Goal: Find specific page/section: Find specific page/section

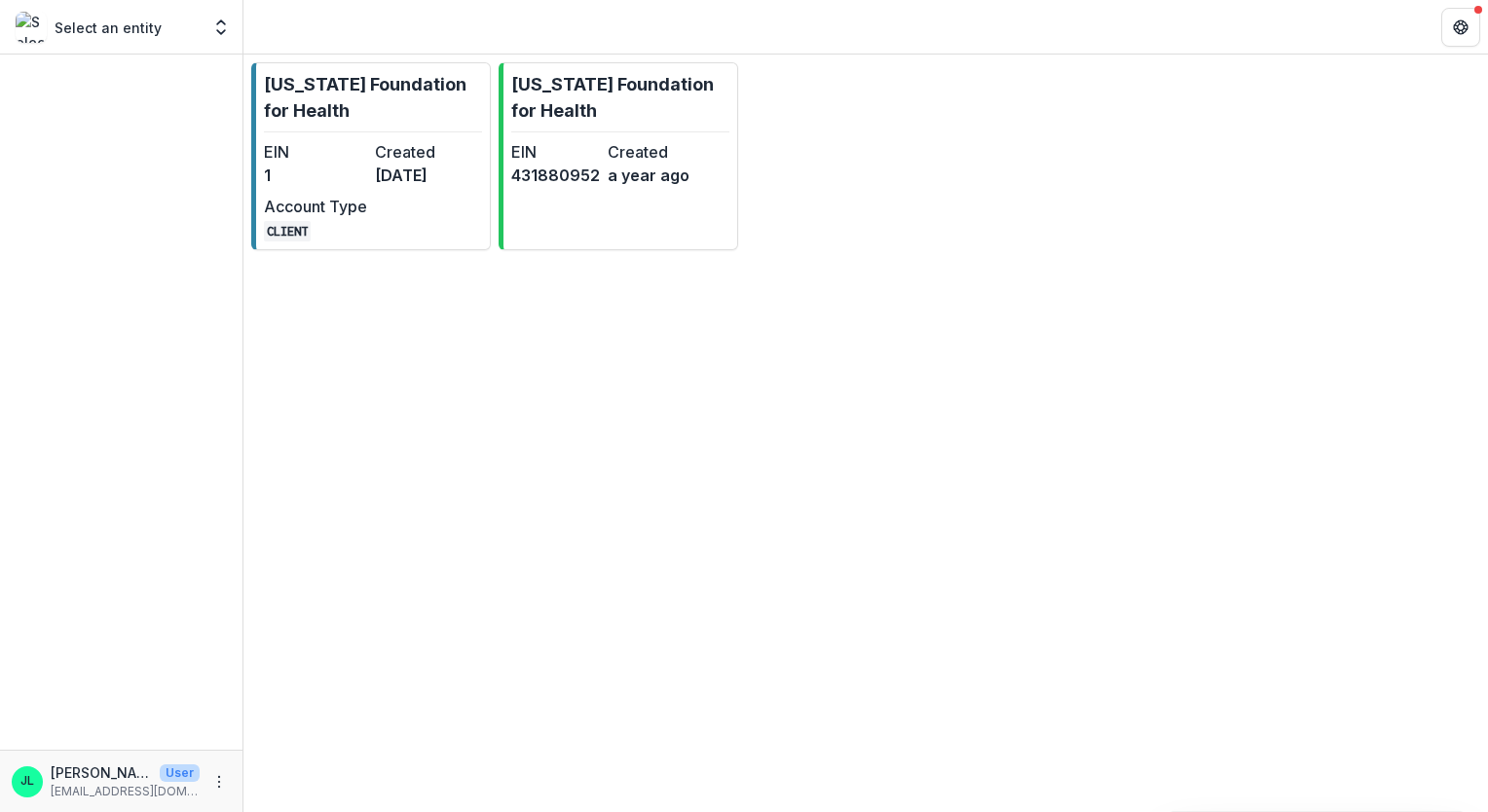
click at [150, 29] on p "Select an entity" at bounding box center [108, 28] width 108 height 21
click at [128, 10] on div "Select an entity Foundations [US_STATE] Foundation for Health Nonprofits [US_ST…" at bounding box center [121, 27] width 227 height 38
click at [148, 24] on p "Select an entity" at bounding box center [108, 28] width 108 height 21
click at [213, 22] on icon "Open entity switcher" at bounding box center [221, 28] width 20 height 20
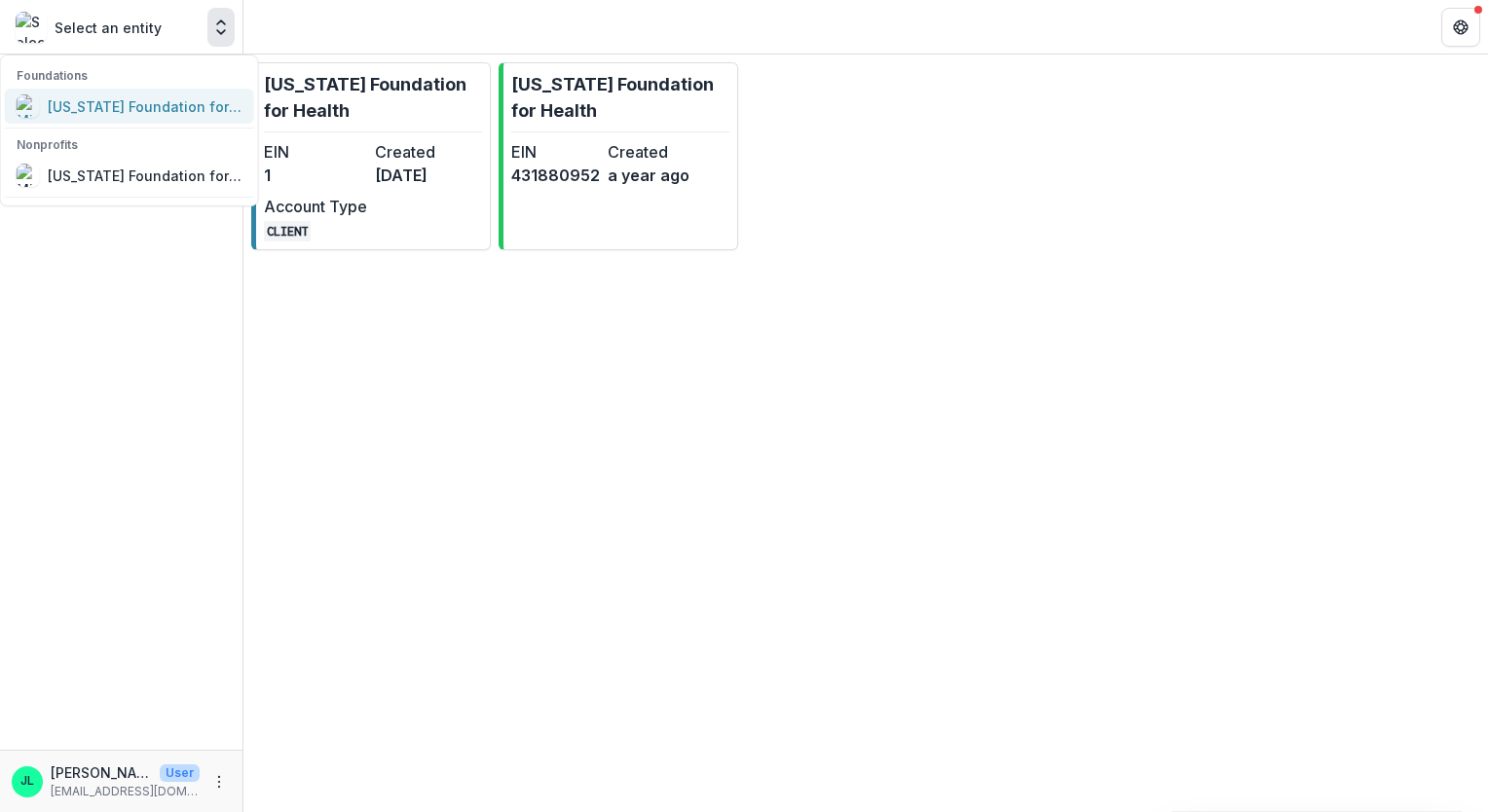
click at [164, 110] on div "[US_STATE] Foundation for Health" at bounding box center [144, 107] width 194 height 21
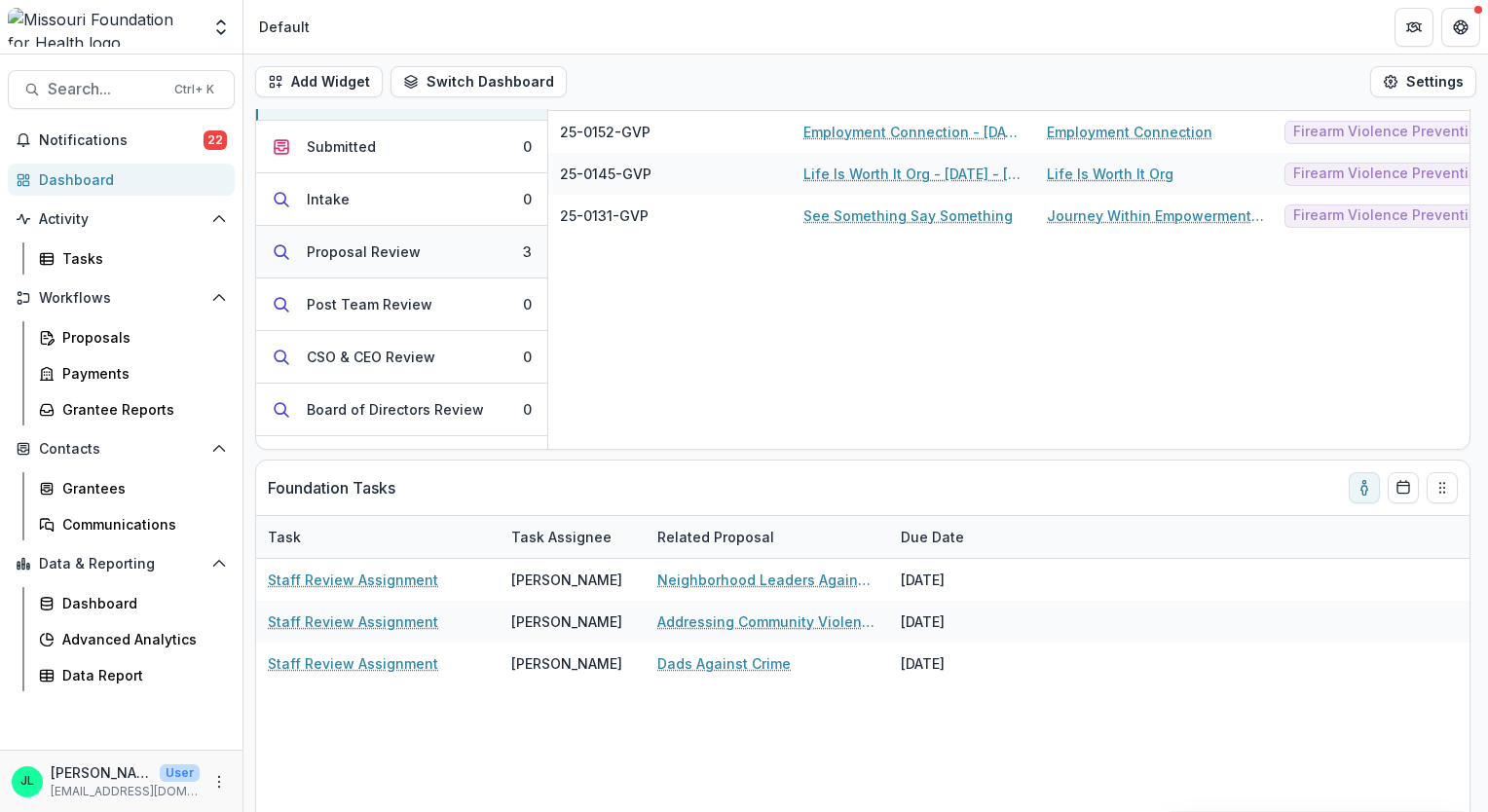
click at [441, 251] on button "Proposal Review 3" at bounding box center [402, 252] width 291 height 52
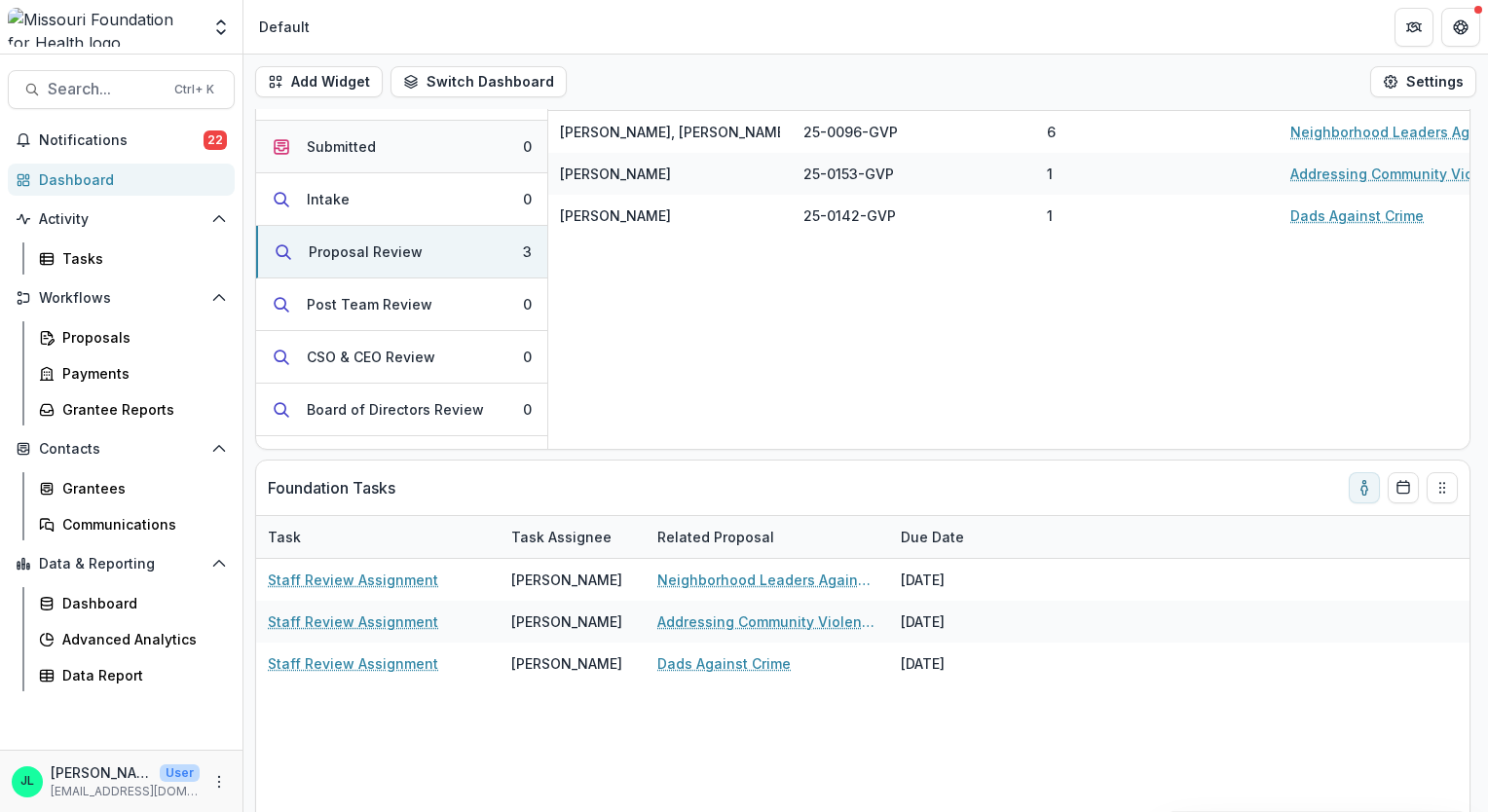
click at [420, 147] on button "Submitted 0" at bounding box center [402, 146] width 291 height 52
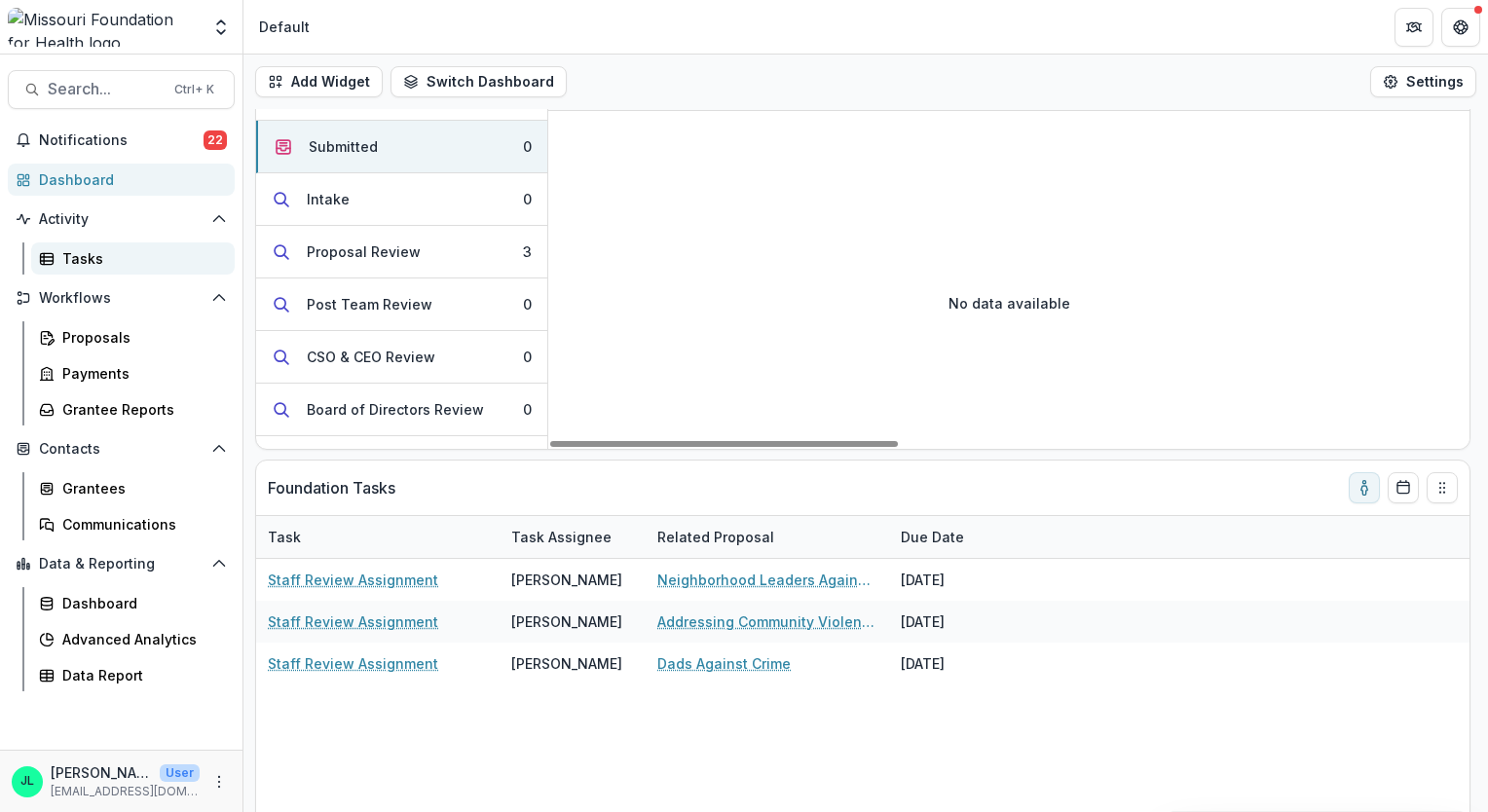
click at [58, 258] on link "Tasks" at bounding box center [133, 258] width 203 height 33
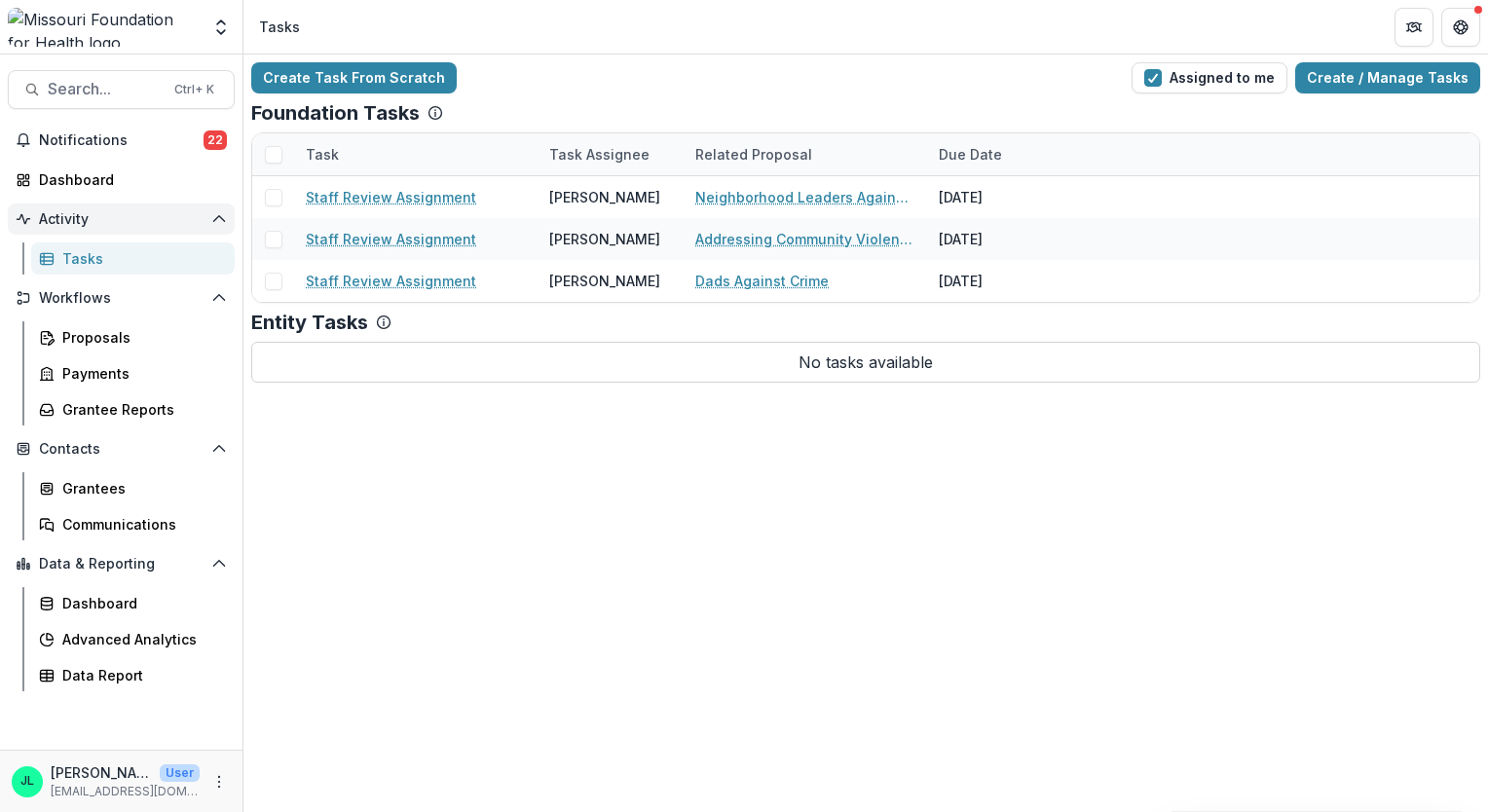
click at [77, 216] on span "Activity" at bounding box center [120, 219] width 165 height 17
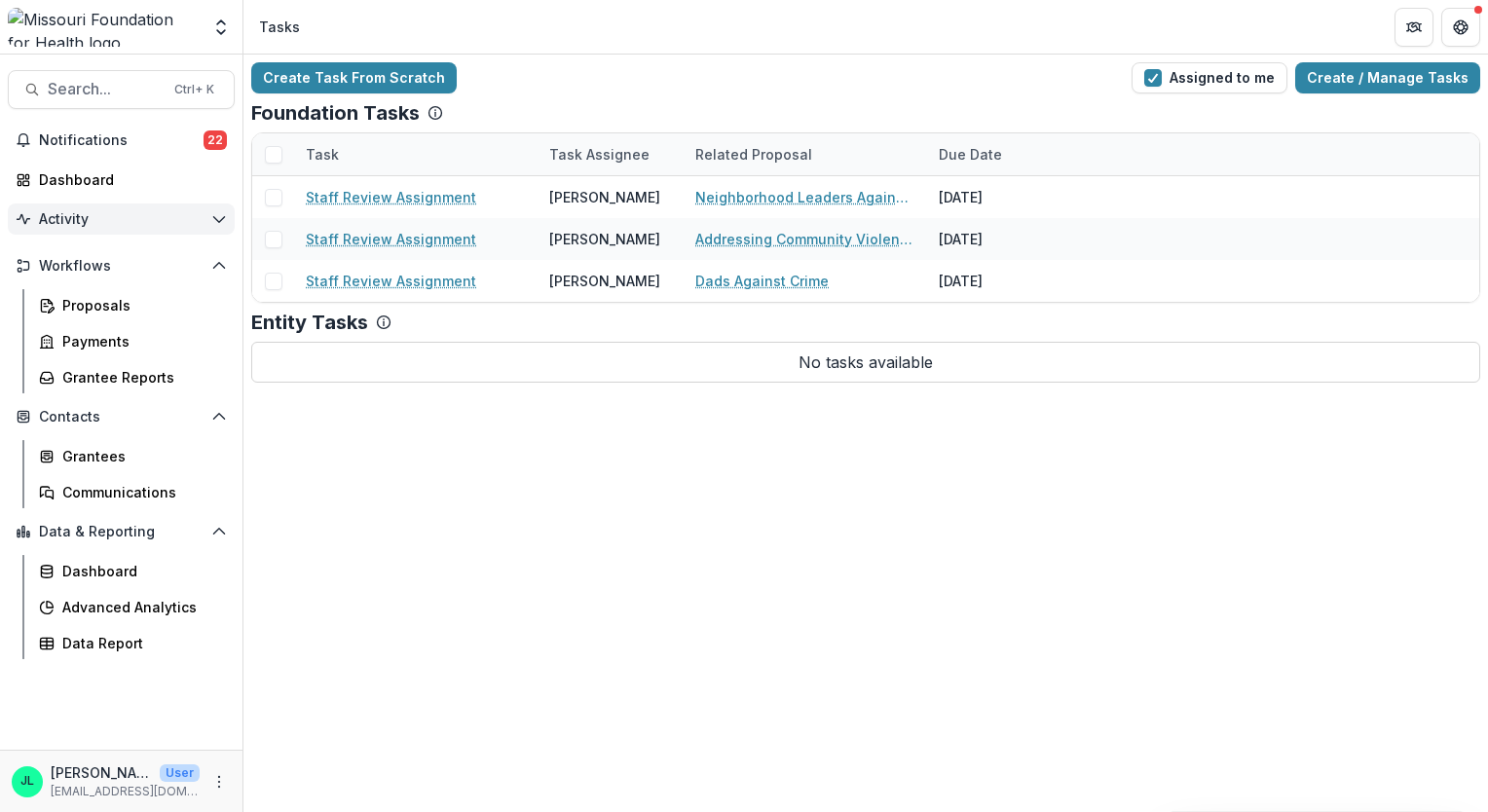
click at [77, 216] on span "Activity" at bounding box center [120, 219] width 165 height 17
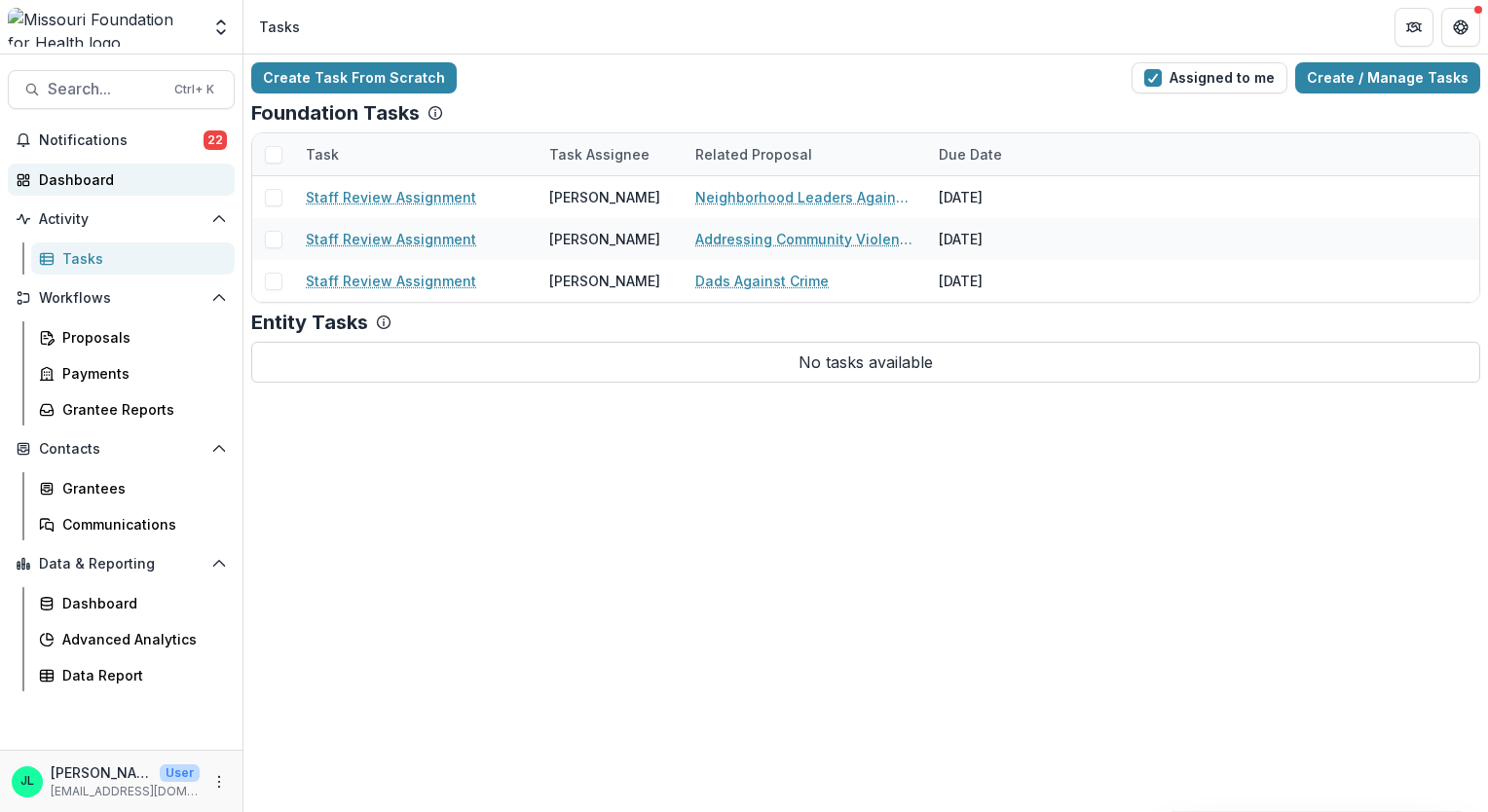
click at [72, 184] on div "Dashboard" at bounding box center [128, 180] width 181 height 21
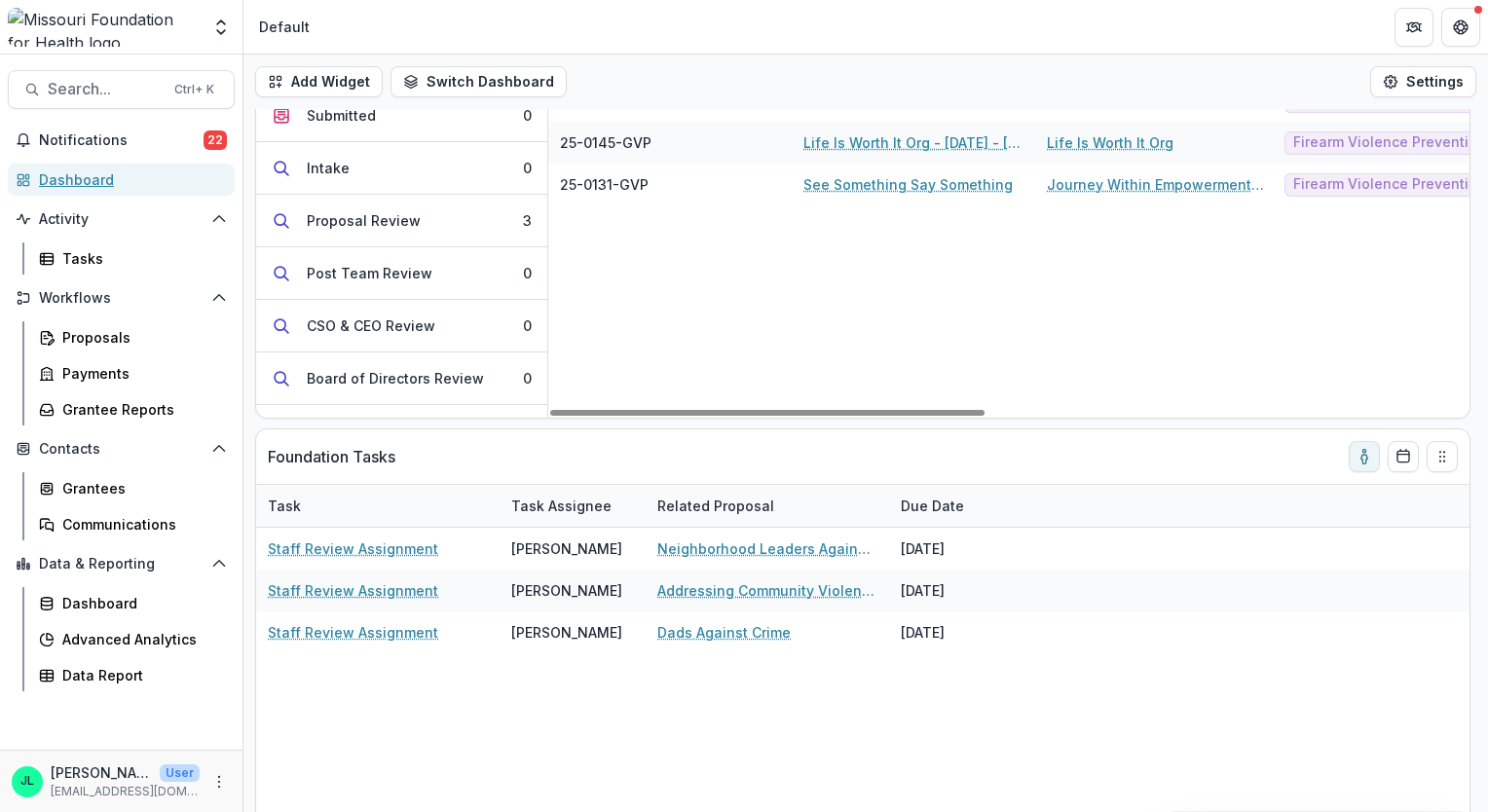
scroll to position [85, 0]
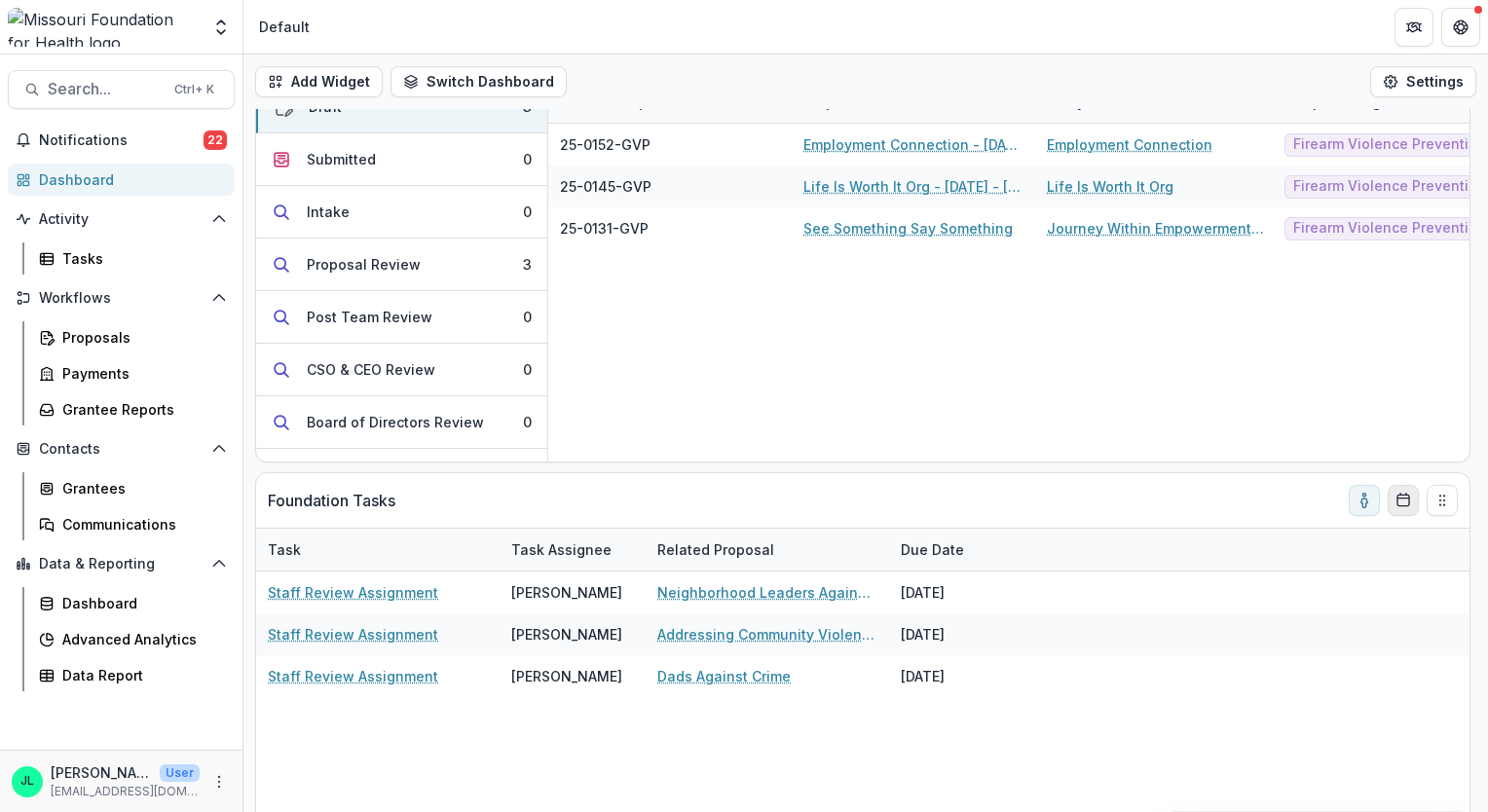
click at [1416, 504] on button "Calendar" at bounding box center [1403, 500] width 32 height 32
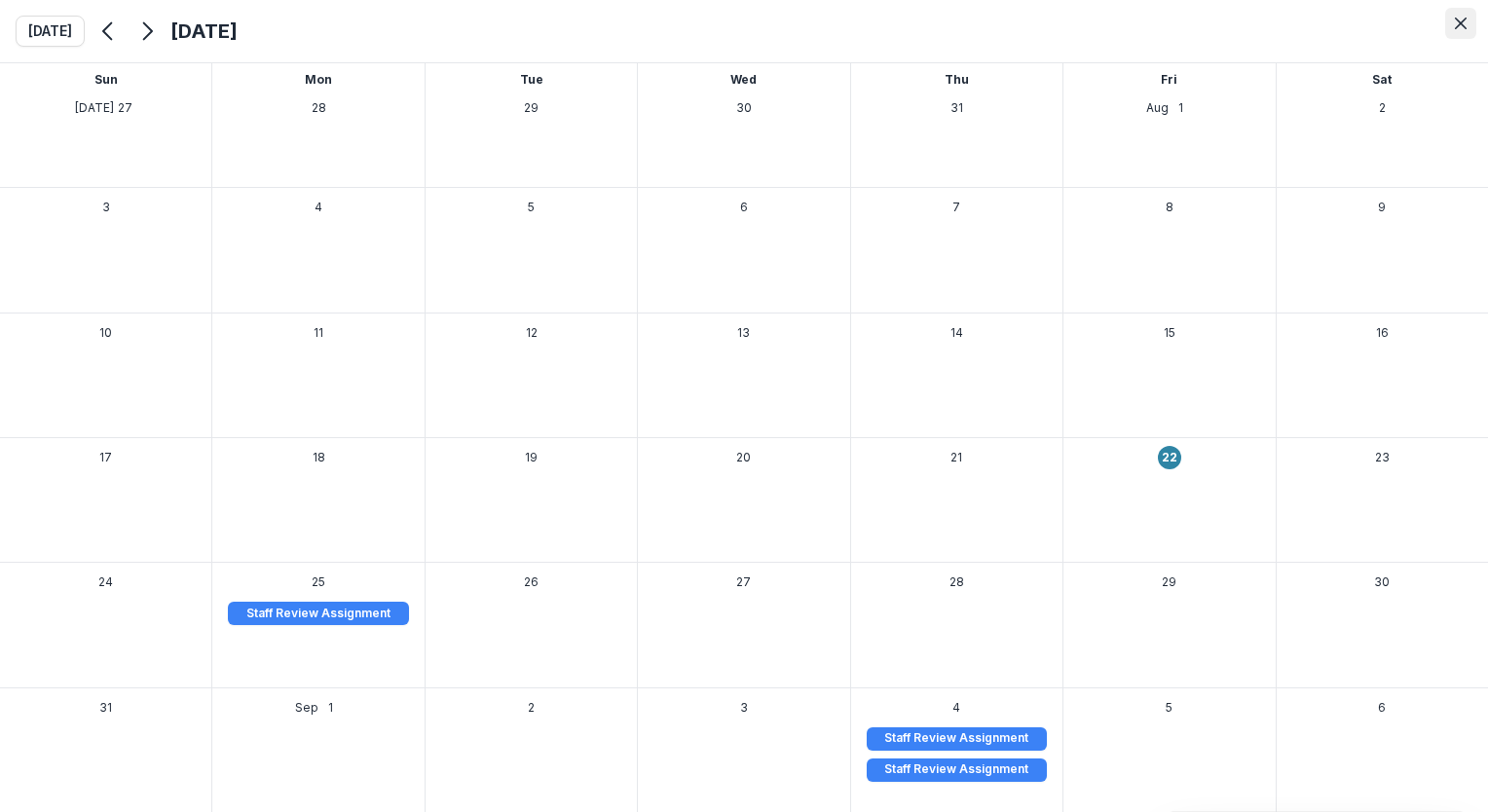
click at [1475, 27] on button "Close" at bounding box center [1460, 24] width 32 height 32
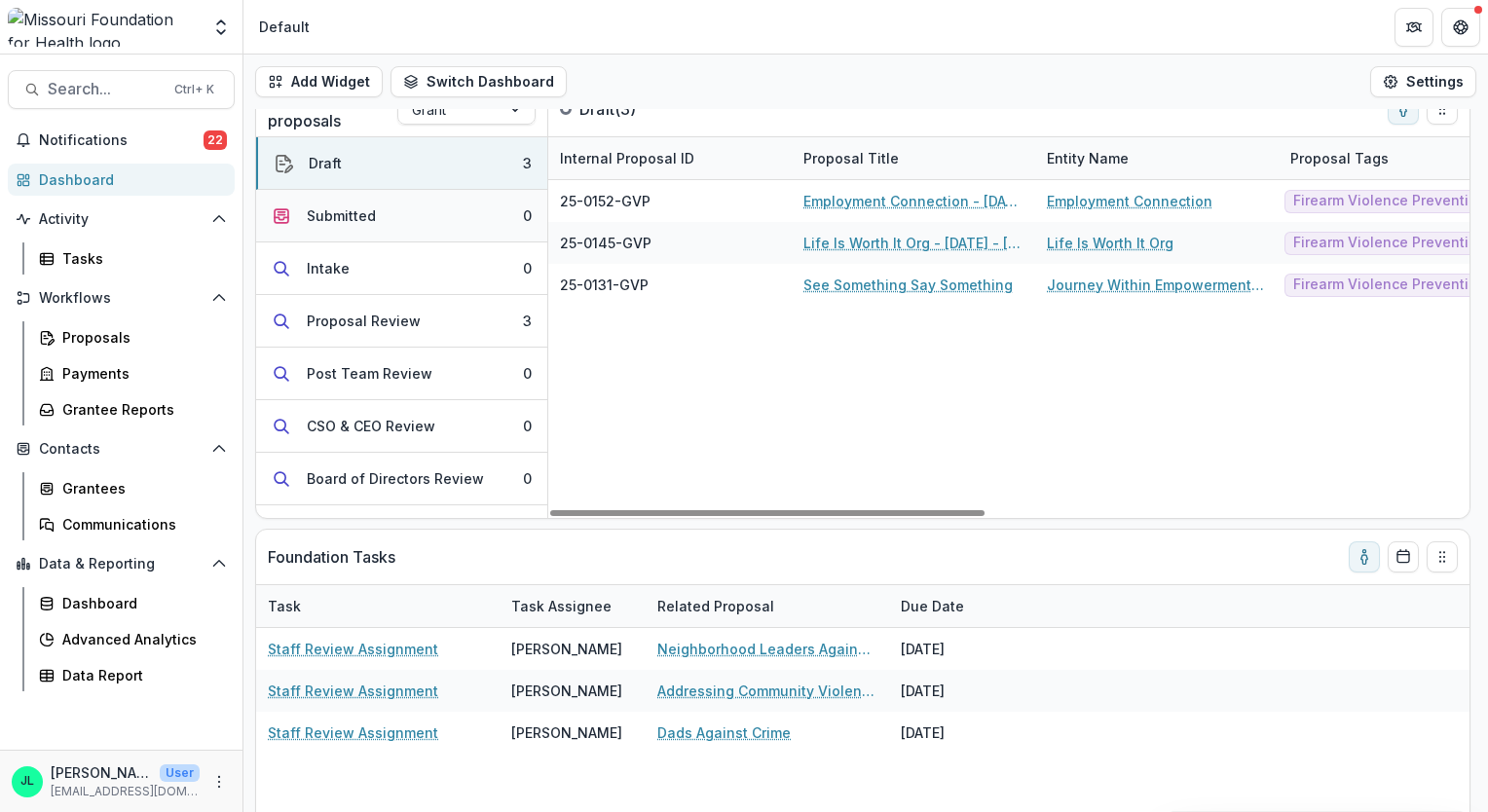
scroll to position [0, 0]
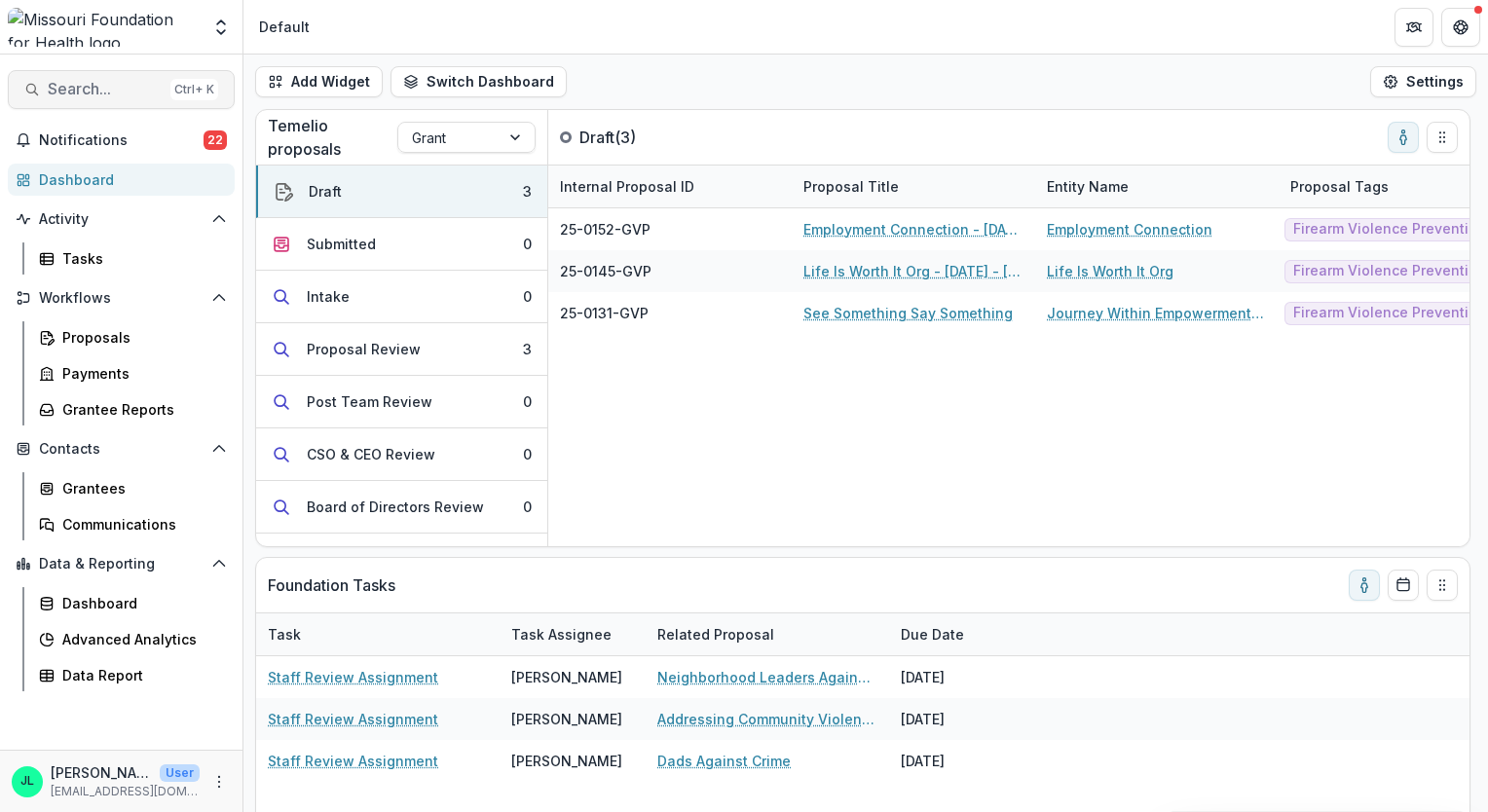
click at [145, 104] on button "Search... Ctrl + K" at bounding box center [121, 89] width 227 height 38
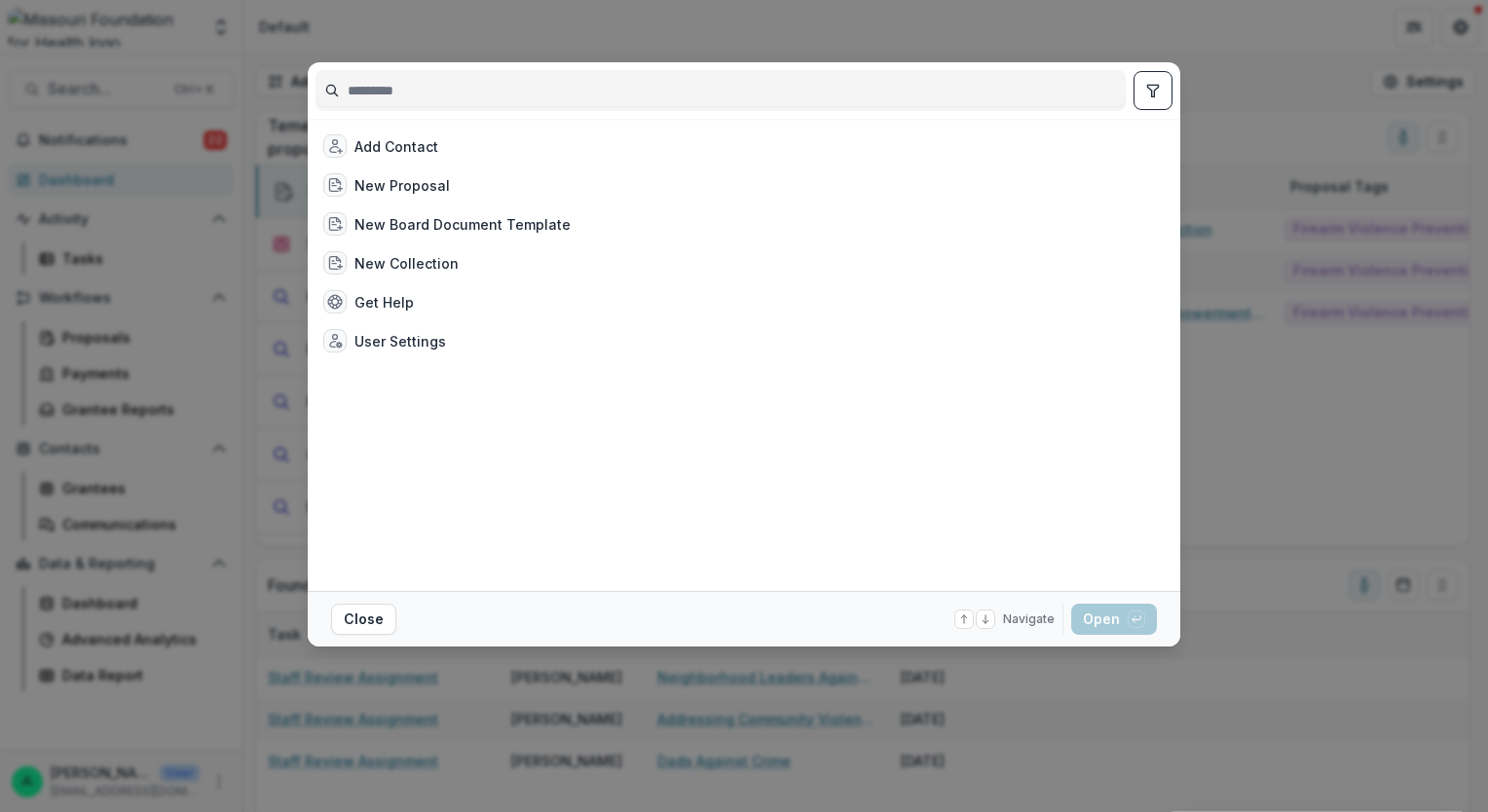
click at [385, 104] on input at bounding box center [720, 91] width 808 height 32
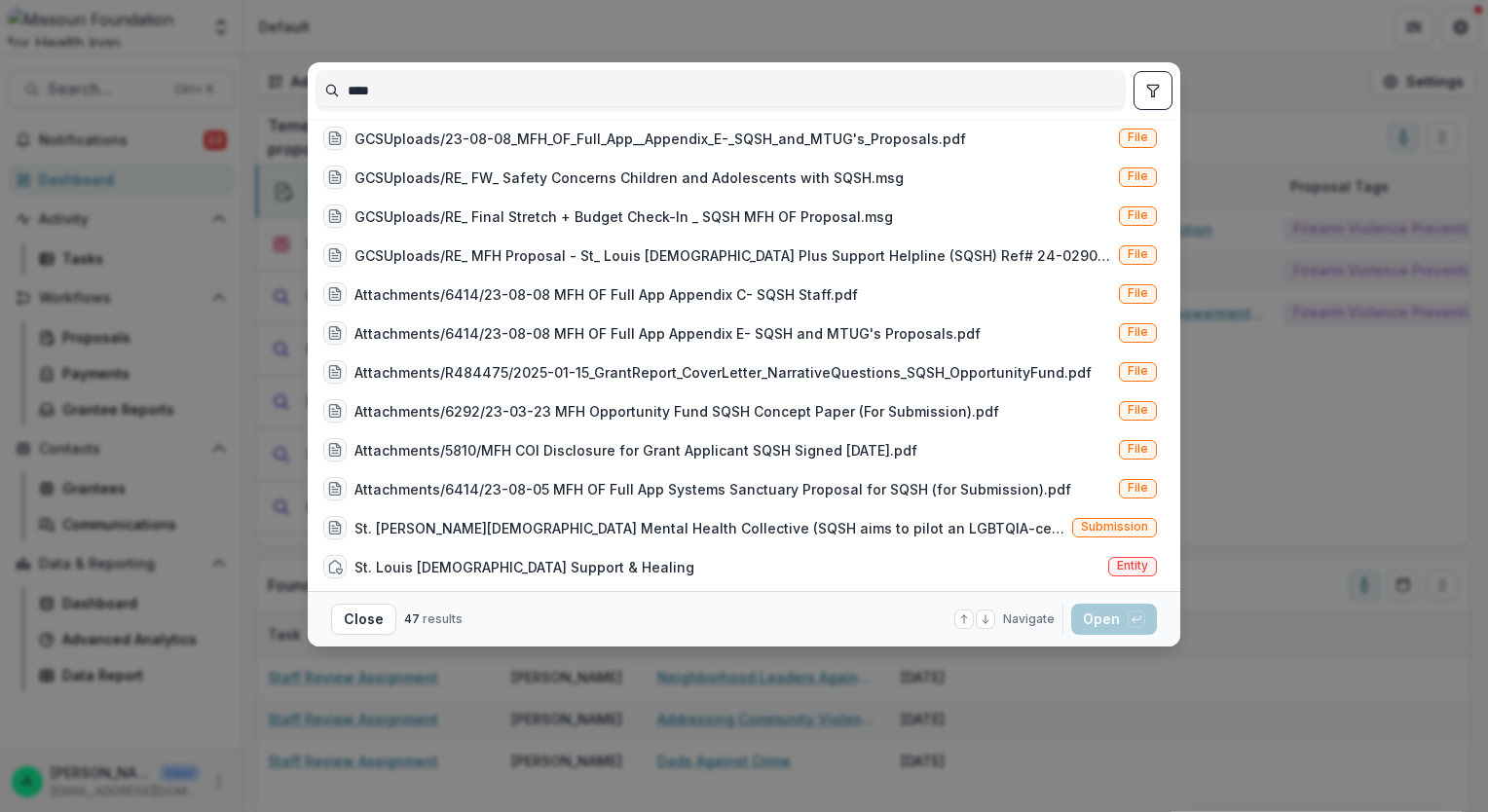
scroll to position [1372, 0]
type input "****"
click at [1141, 560] on span "Entity" at bounding box center [1133, 563] width 32 height 14
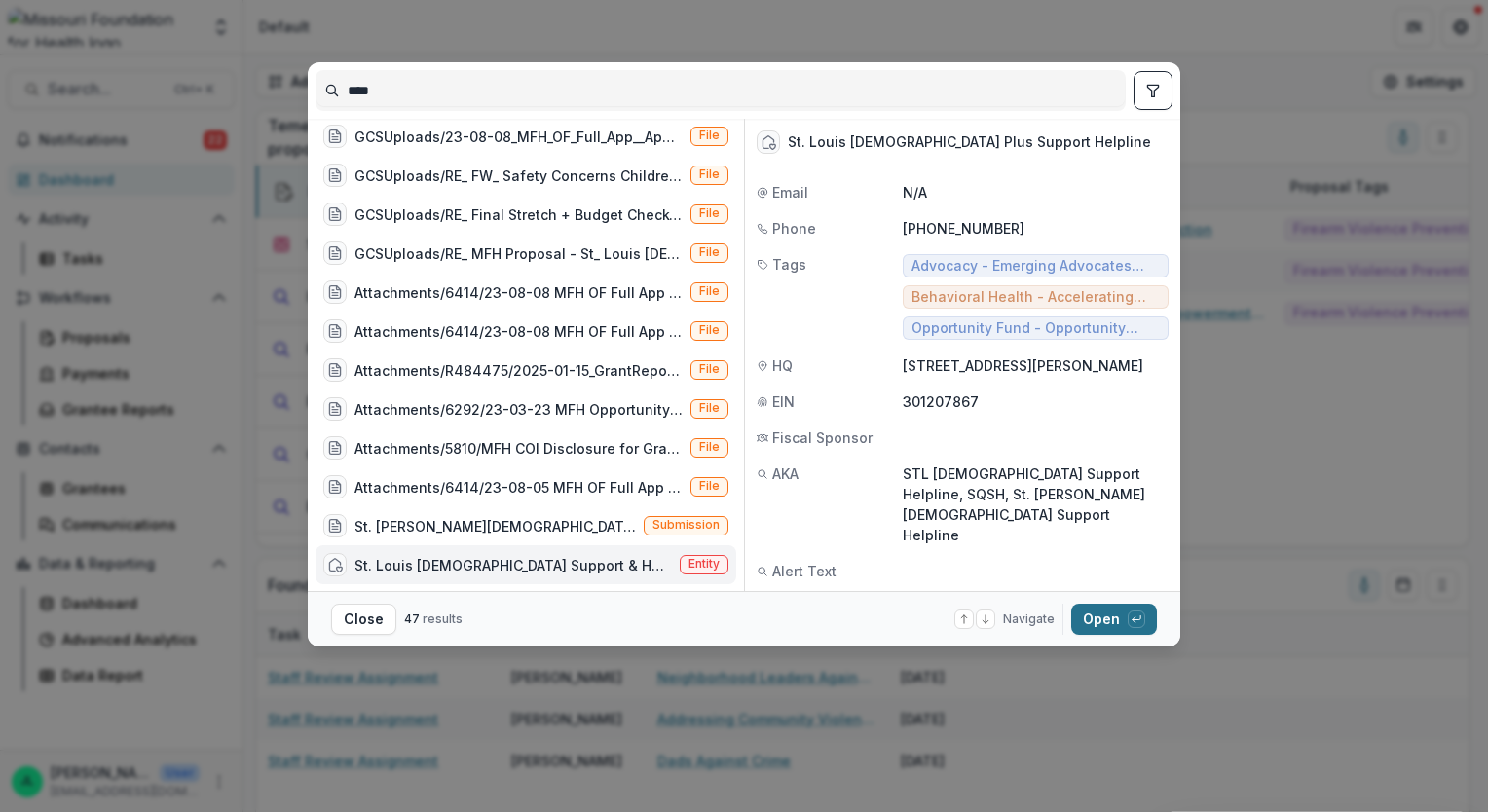
click at [1106, 616] on button "Open with enter key" at bounding box center [1113, 620] width 86 height 32
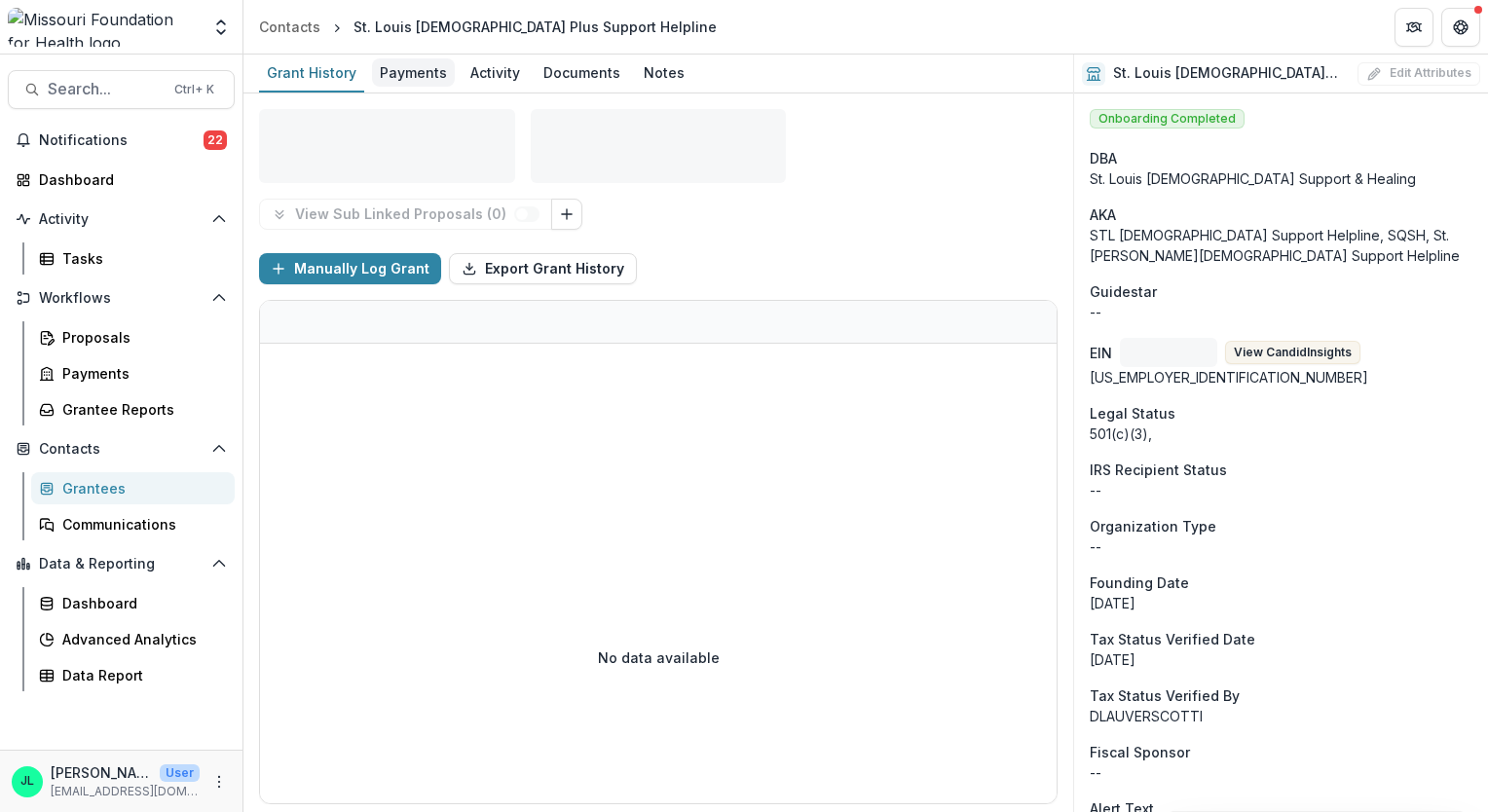
click at [428, 77] on div "Payments" at bounding box center [413, 72] width 83 height 29
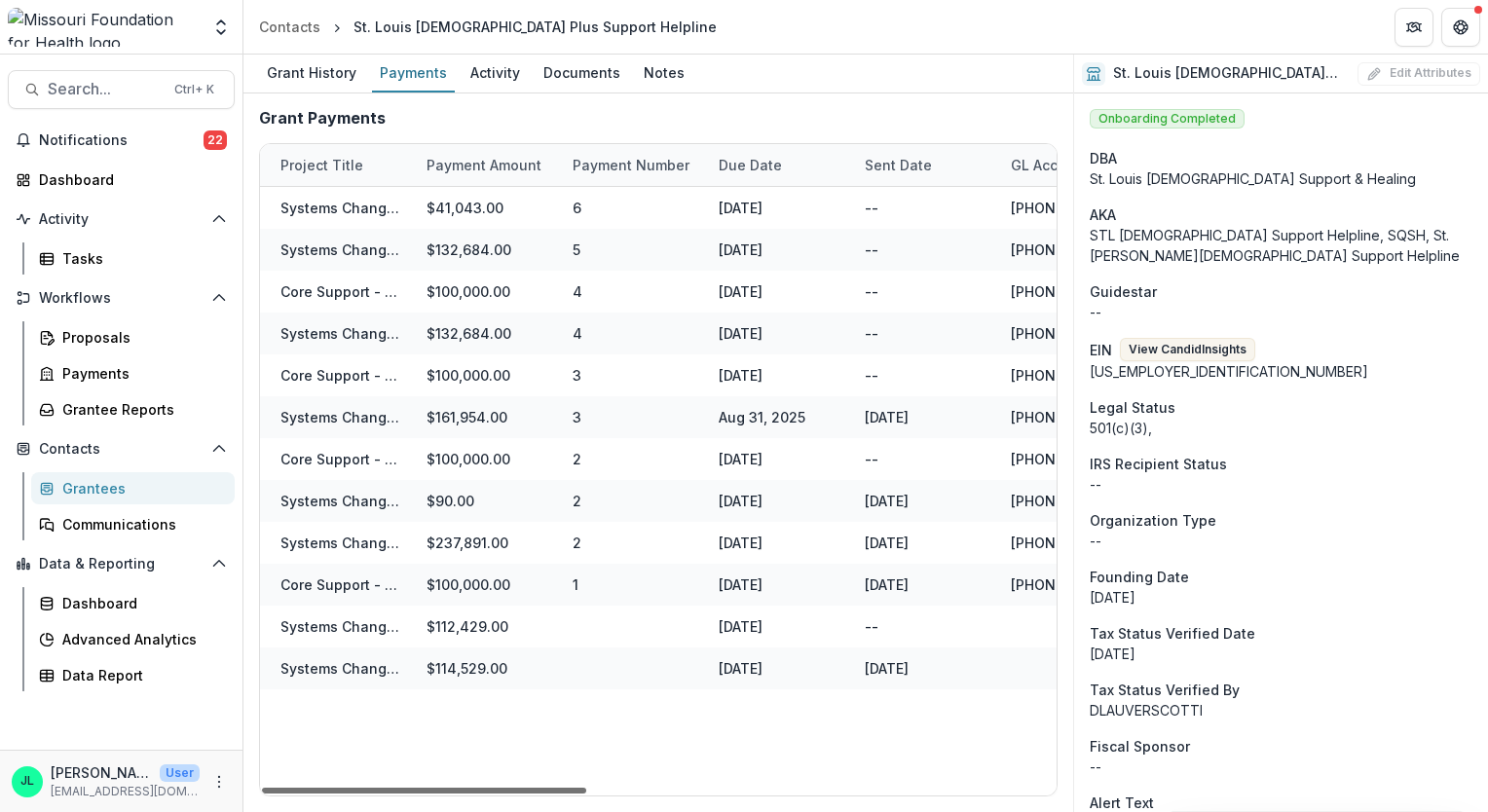
scroll to position [0, 280]
drag, startPoint x: 413, startPoint y: 794, endPoint x: 529, endPoint y: 709, distance: 143.8
click at [529, 787] on div at bounding box center [423, 790] width 325 height 6
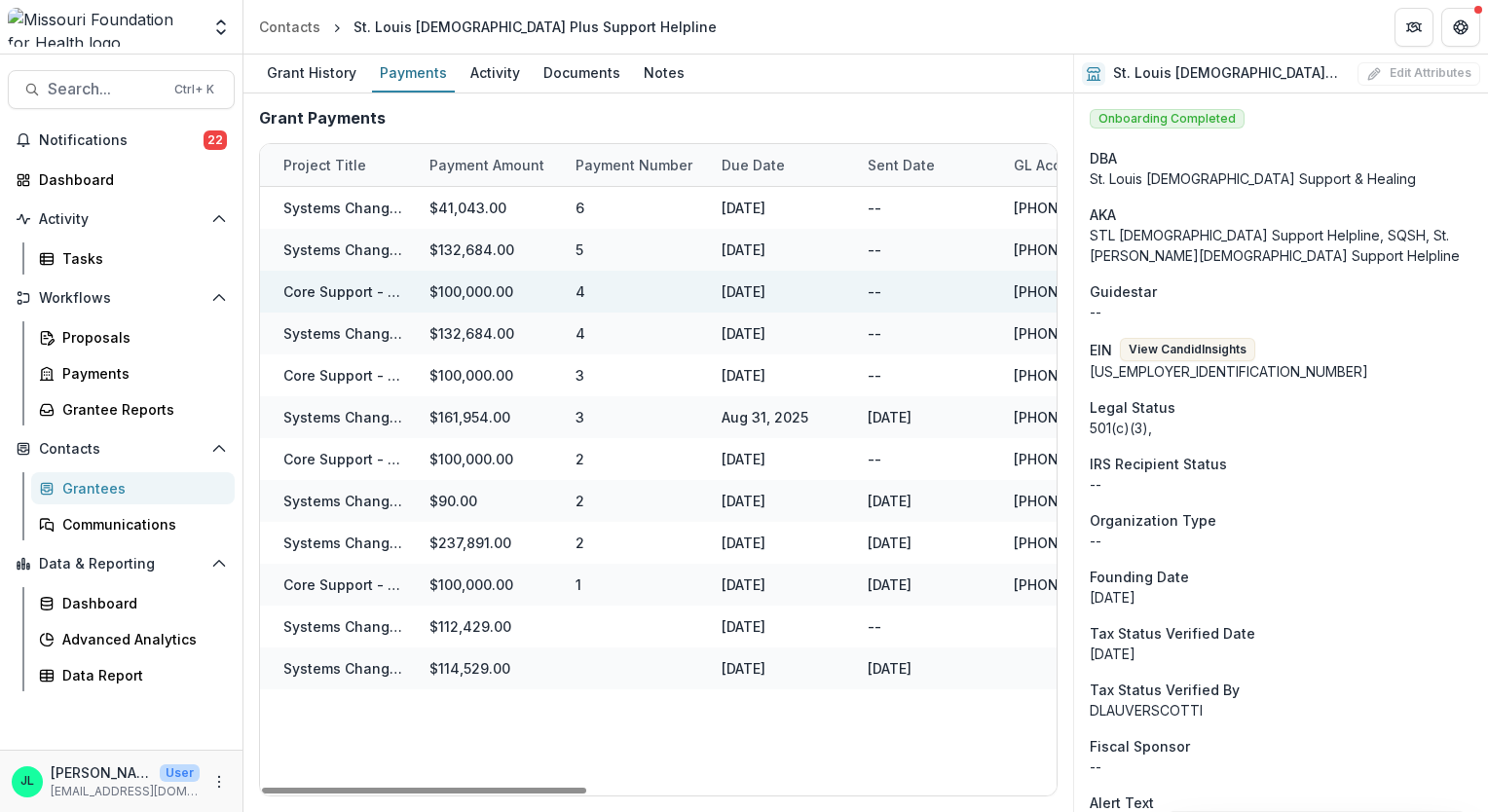
click at [322, 300] on div "Core Support - SQSH Worker-Centered Employee Wellness Initiative" at bounding box center [344, 291] width 122 height 21
click at [335, 294] on link "Core Support - SQSH Worker-Centered Employee Wellness Initiative" at bounding box center [514, 291] width 463 height 17
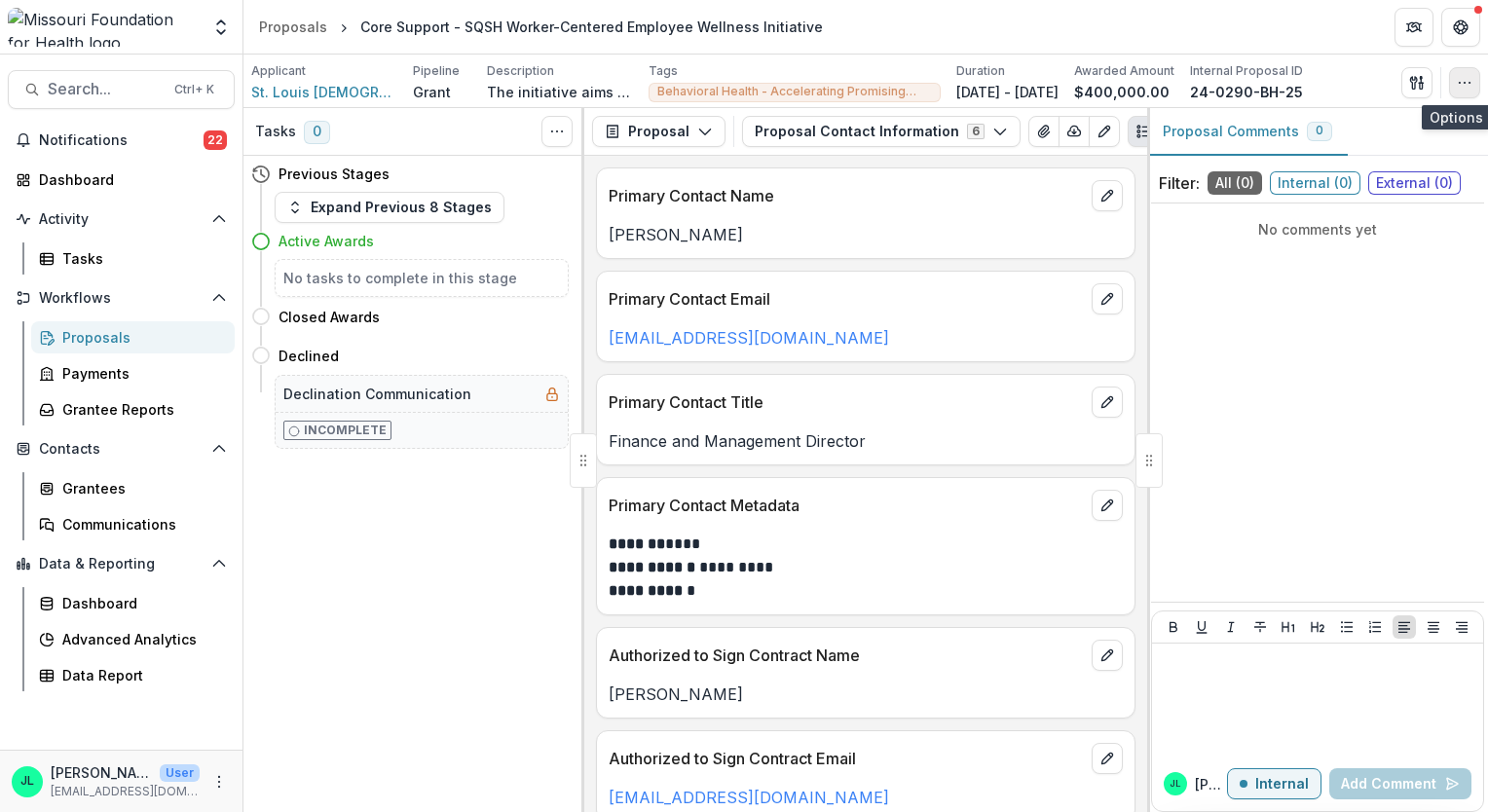
click at [1459, 77] on icon "button" at bounding box center [1464, 83] width 16 height 16
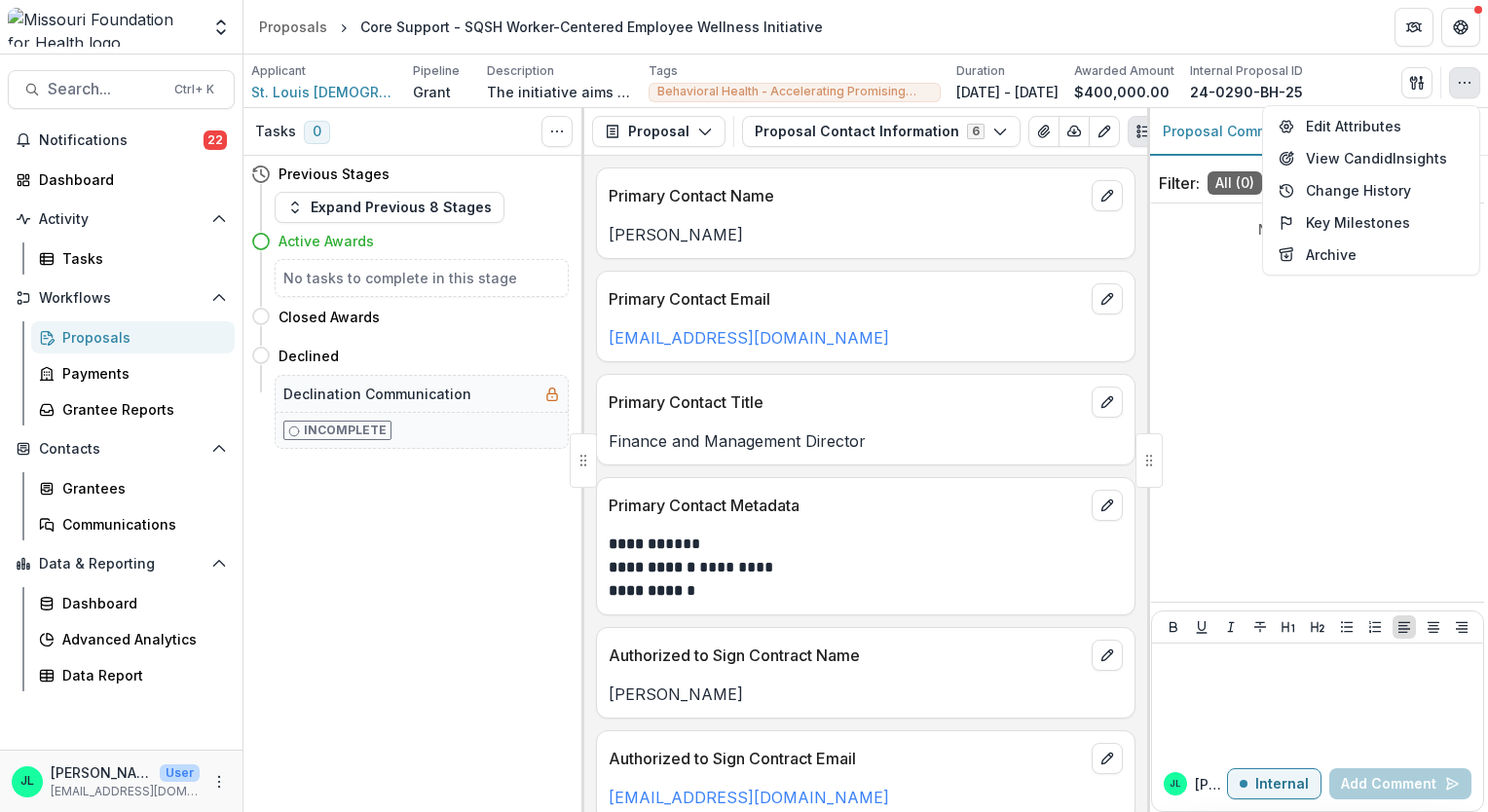
click at [1270, 380] on div "No comments yet" at bounding box center [1316, 403] width 333 height 383
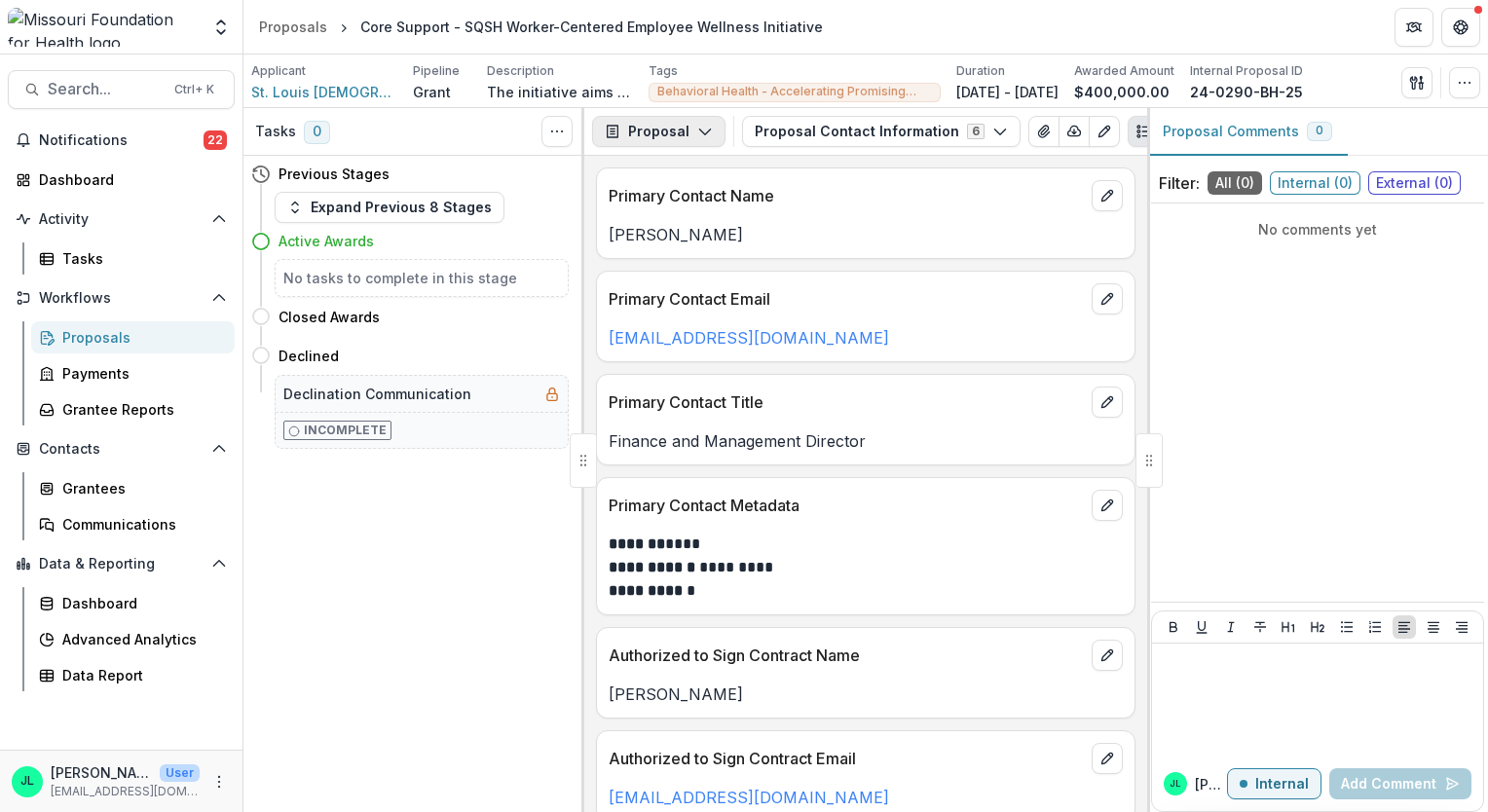
click at [697, 142] on button "Proposal" at bounding box center [658, 131] width 133 height 32
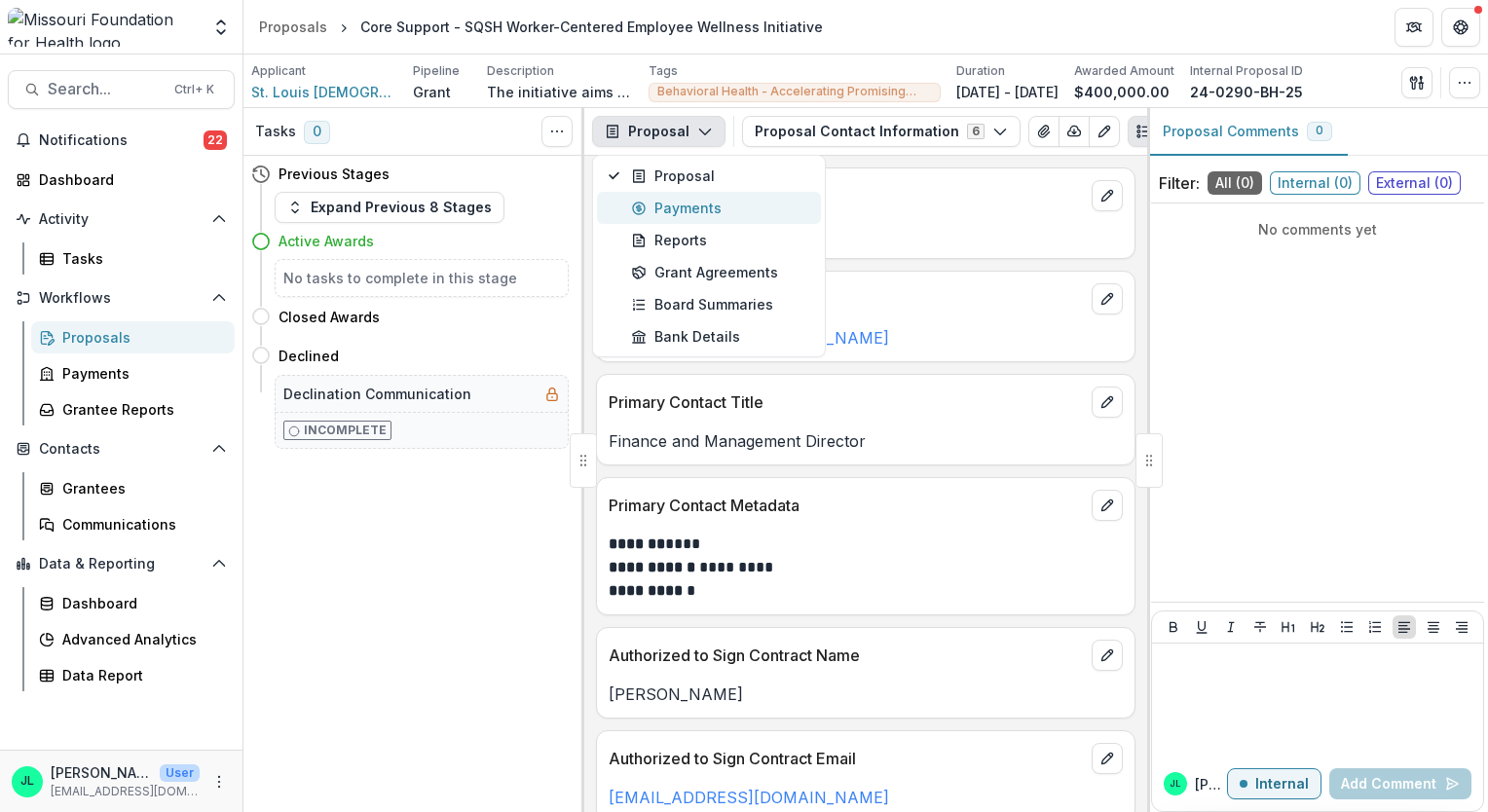
click at [679, 215] on div "Payments" at bounding box center [719, 207] width 179 height 21
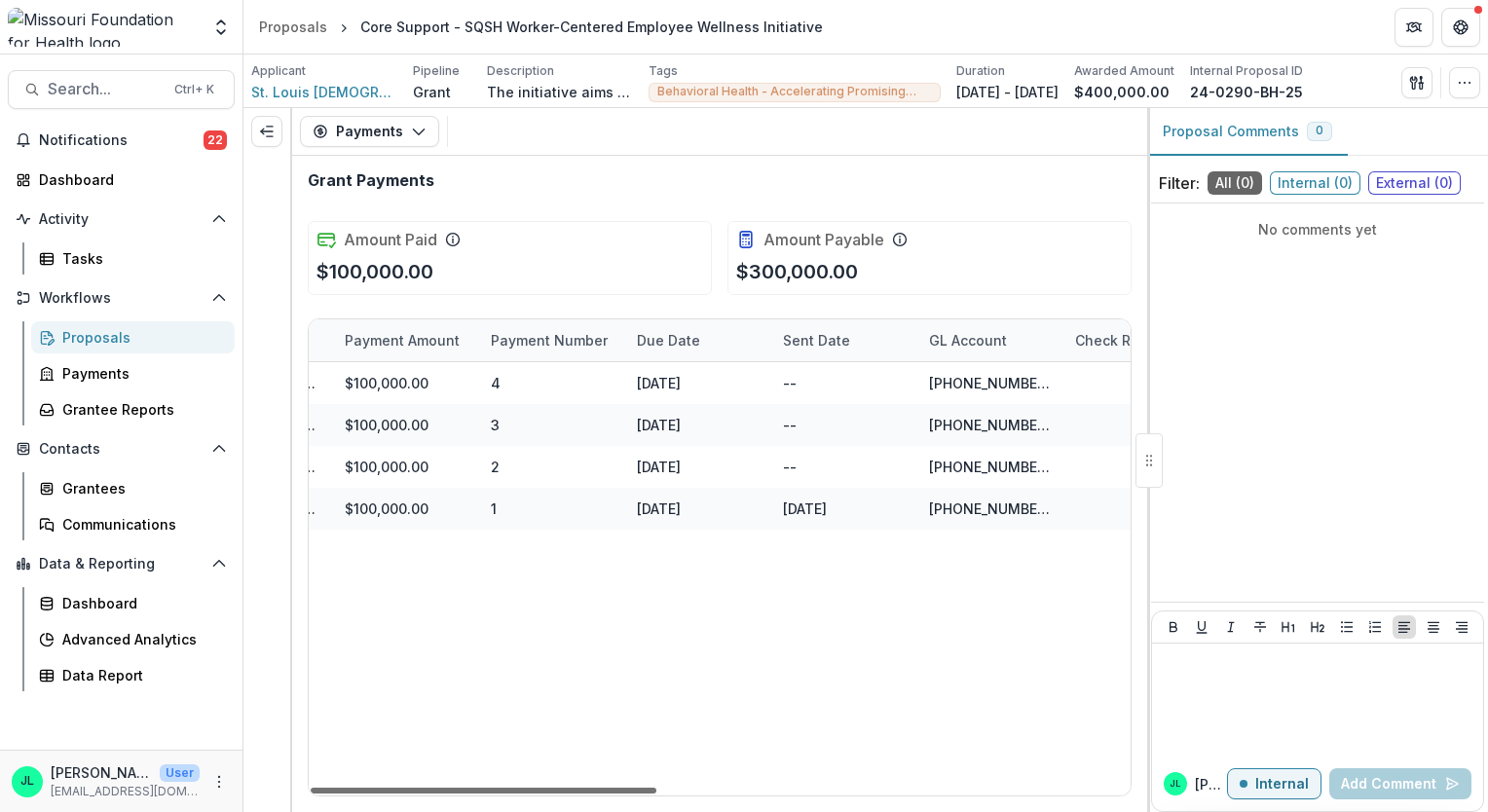
scroll to position [0, 396]
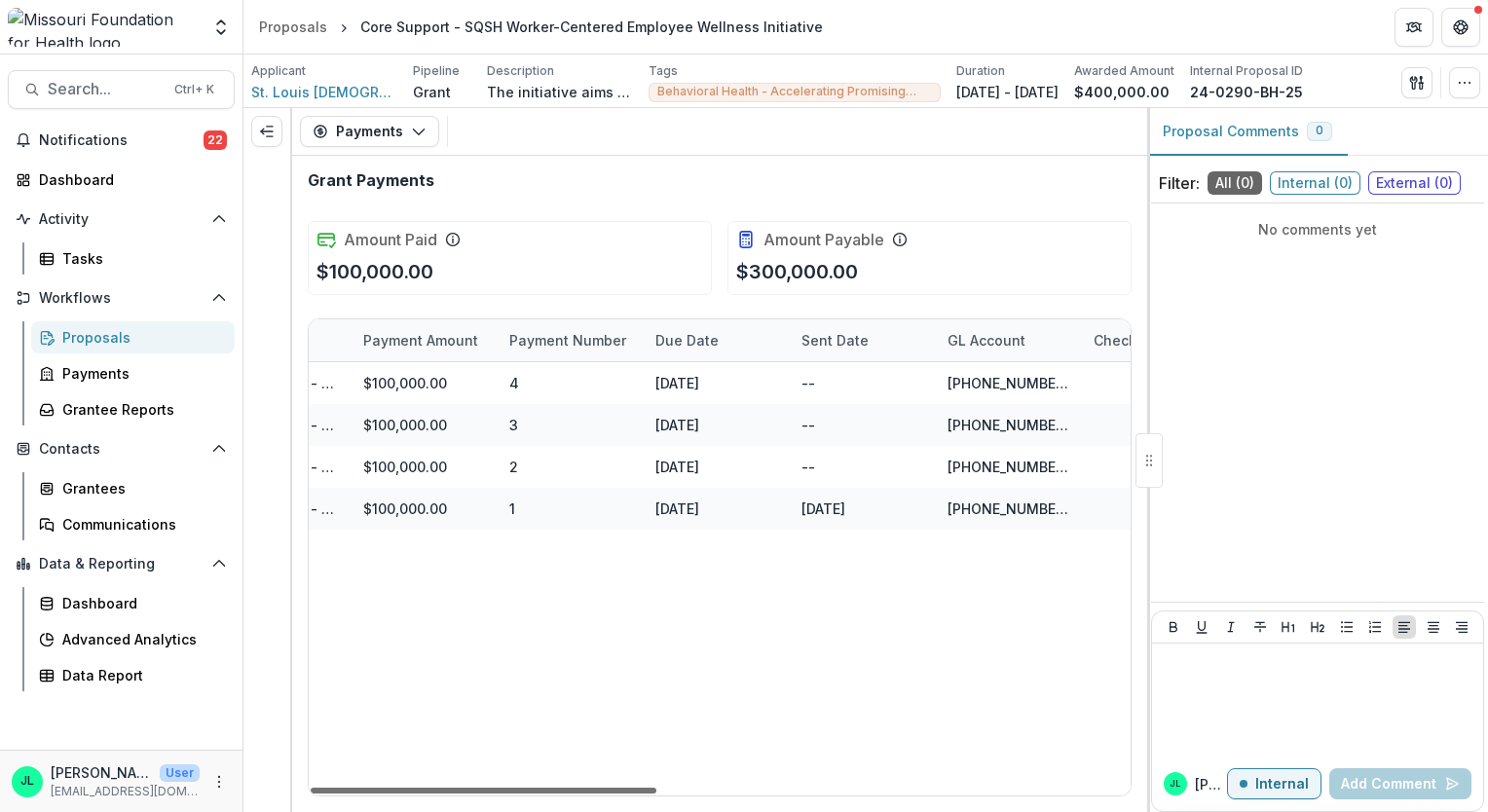
drag, startPoint x: 598, startPoint y: 788, endPoint x: 699, endPoint y: 786, distance: 101.0
click at [656, 793] on div at bounding box center [484, 790] width 345 height 6
